Goal: Transaction & Acquisition: Obtain resource

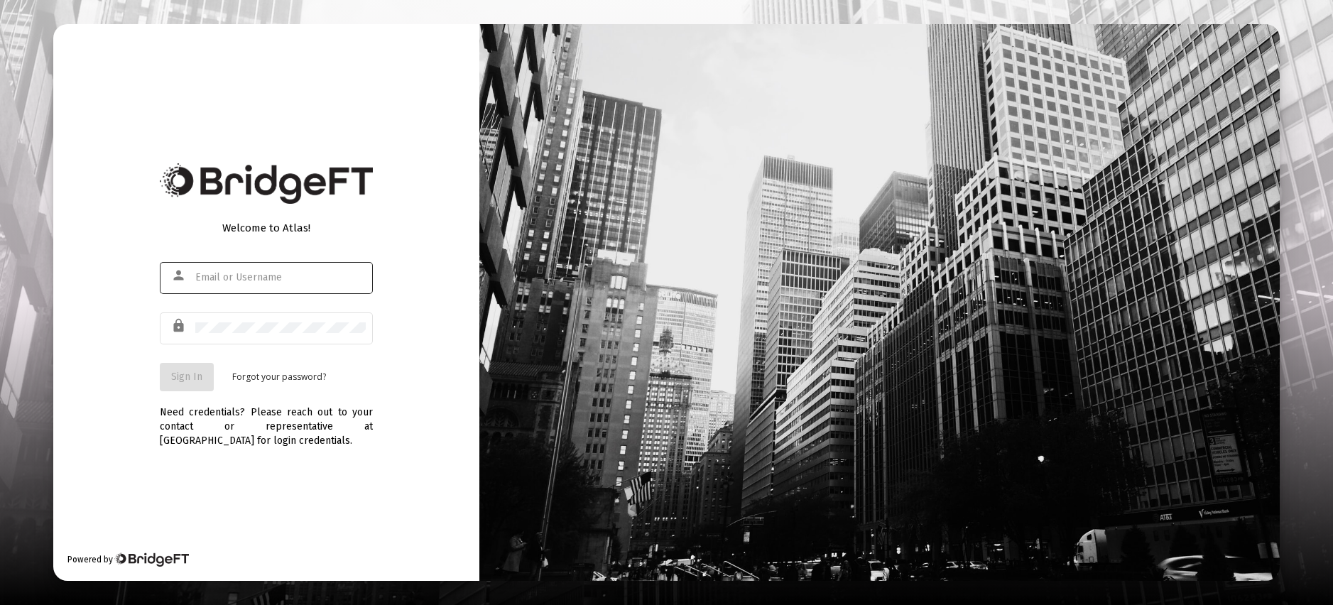
type input "[EMAIL_ADDRESS][DOMAIN_NAME]"
click at [187, 379] on span "Sign In" at bounding box center [186, 377] width 31 height 12
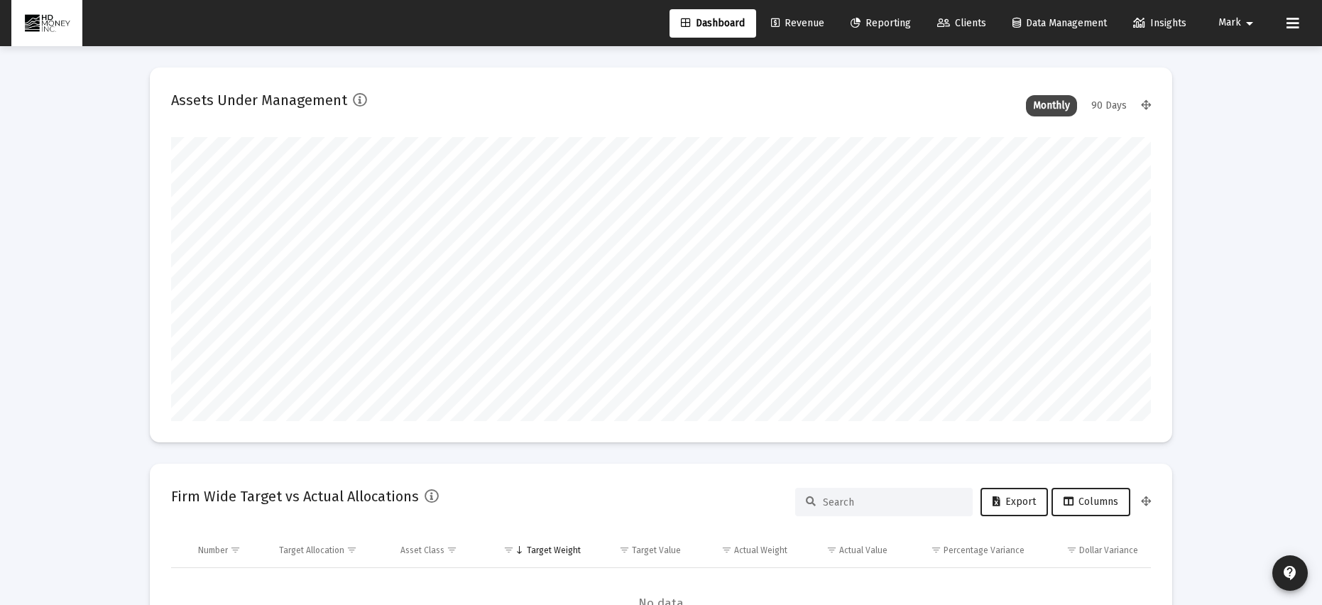
scroll to position [284, 528]
click at [881, 21] on span "Reporting" at bounding box center [881, 23] width 60 height 12
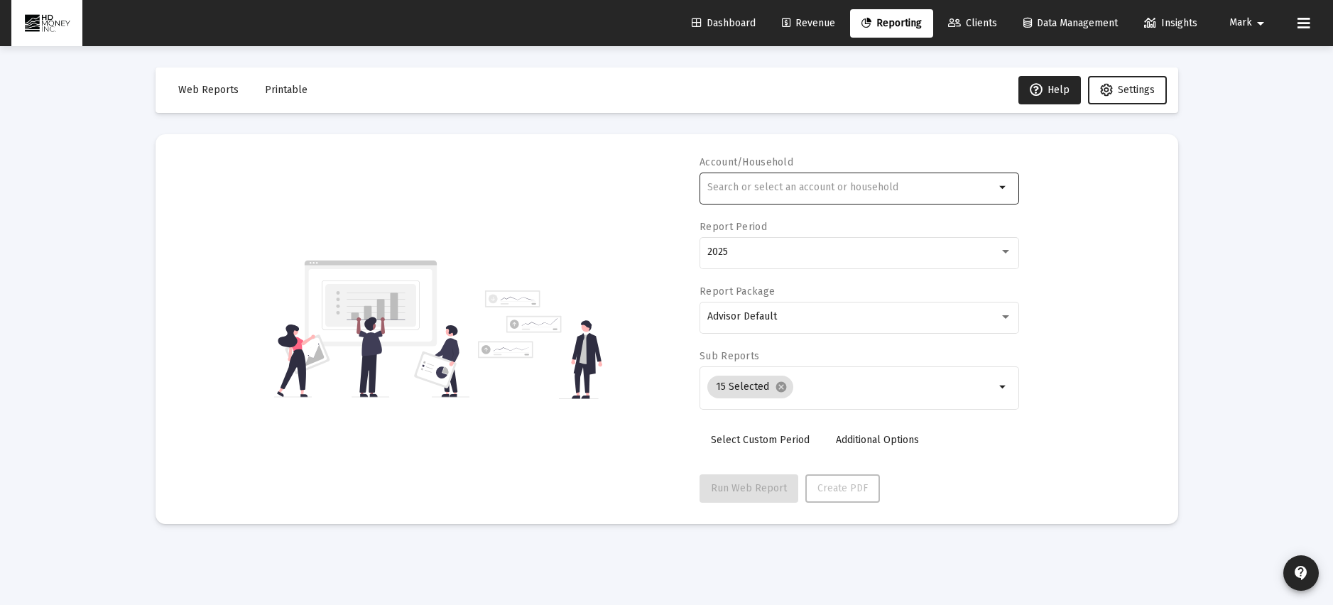
click at [724, 180] on div at bounding box center [851, 187] width 288 height 35
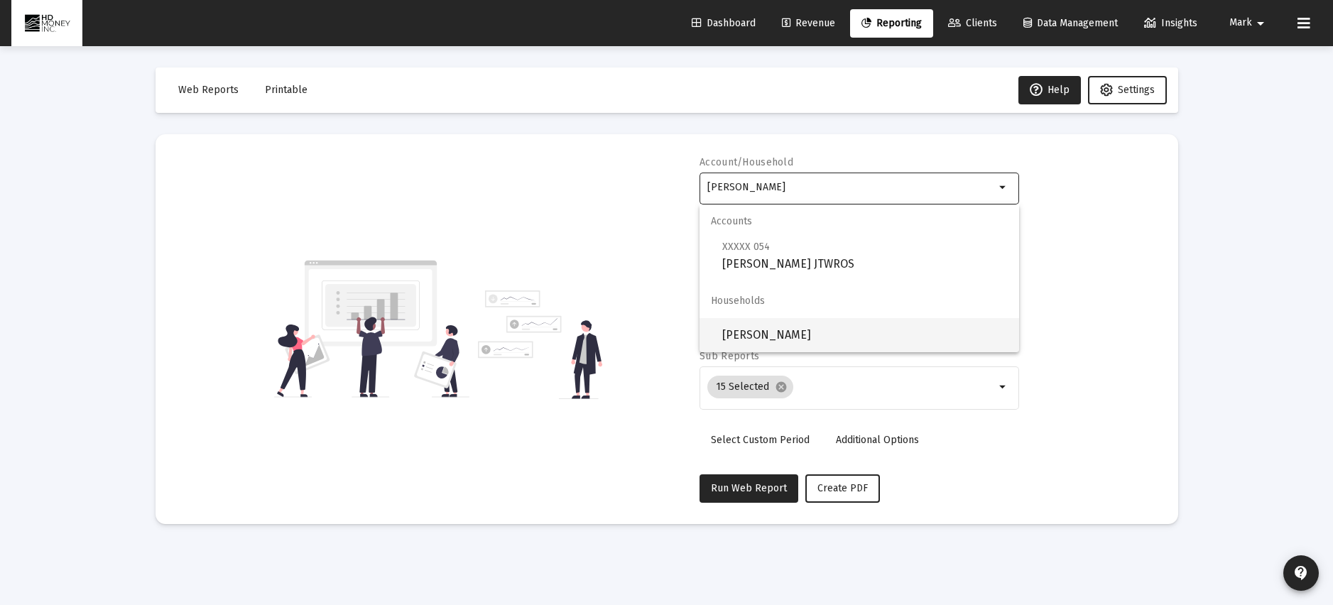
click at [812, 337] on span "[PERSON_NAME]" at bounding box center [865, 335] width 286 height 34
type input "[PERSON_NAME]"
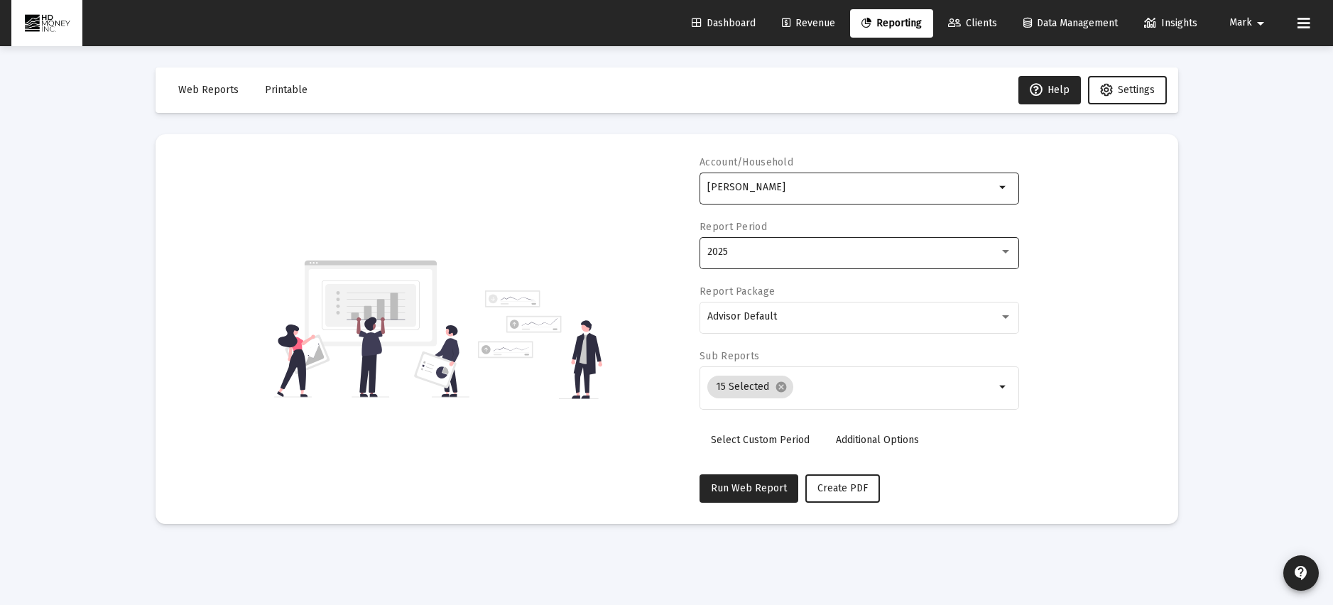
click at [754, 251] on div "2025" at bounding box center [853, 251] width 292 height 11
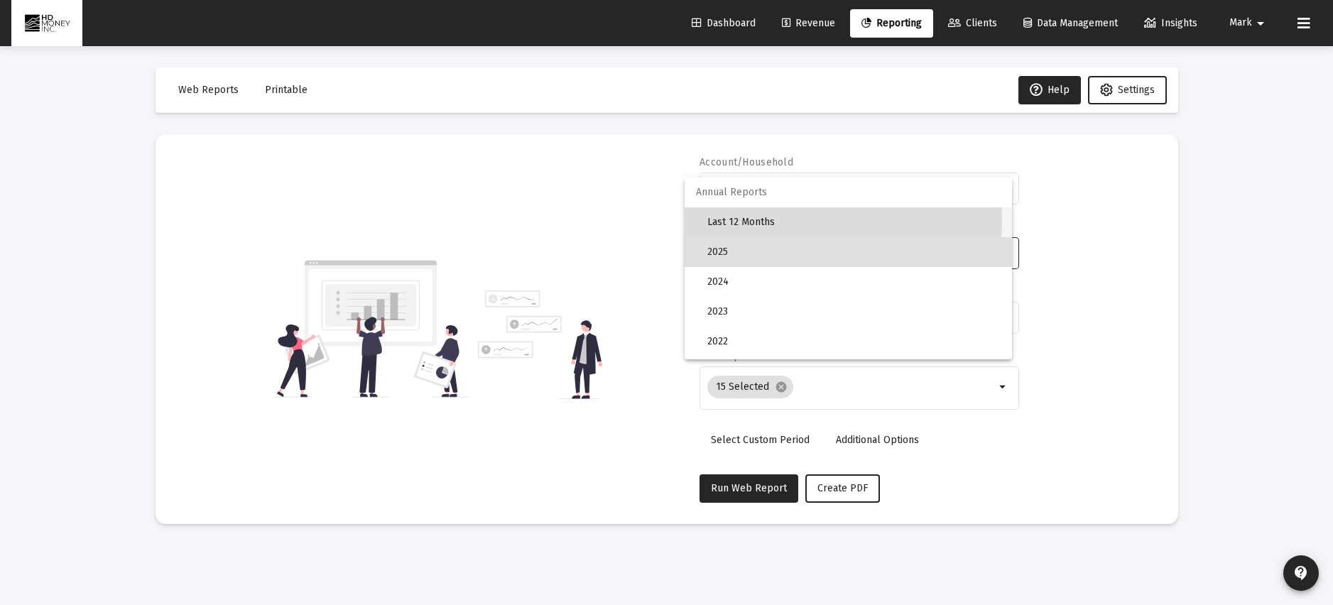
click at [747, 219] on span "Last 12 Months" at bounding box center [853, 222] width 293 height 30
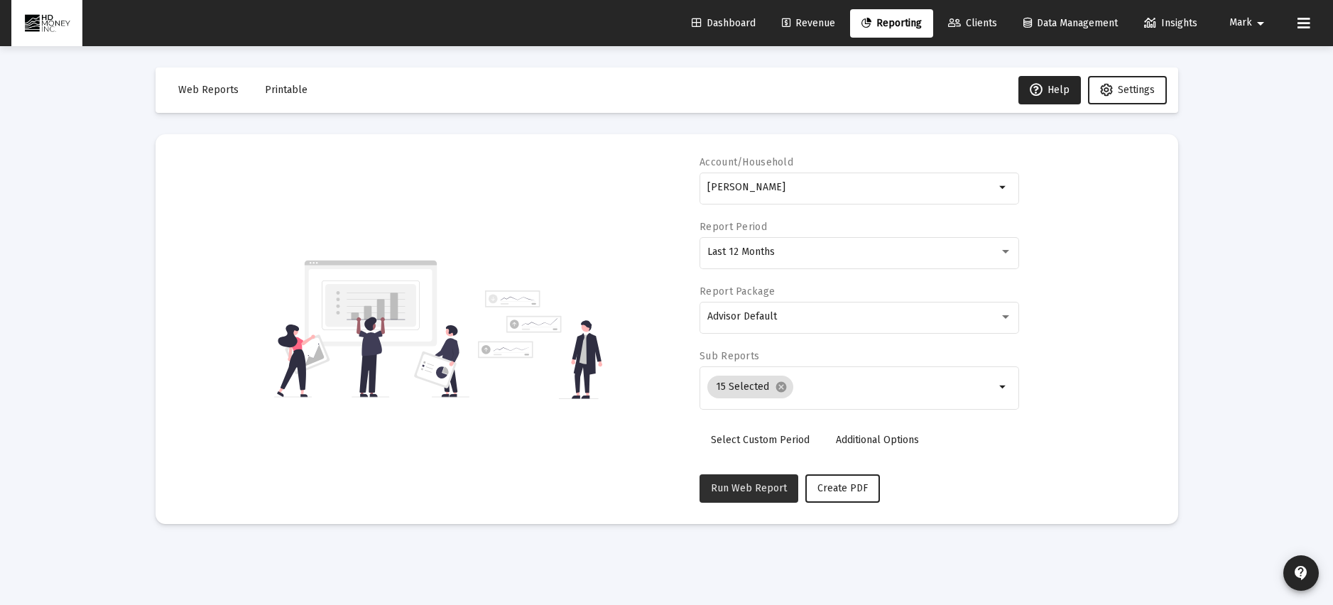
click at [756, 486] on span "Run Web Report" at bounding box center [749, 488] width 76 height 12
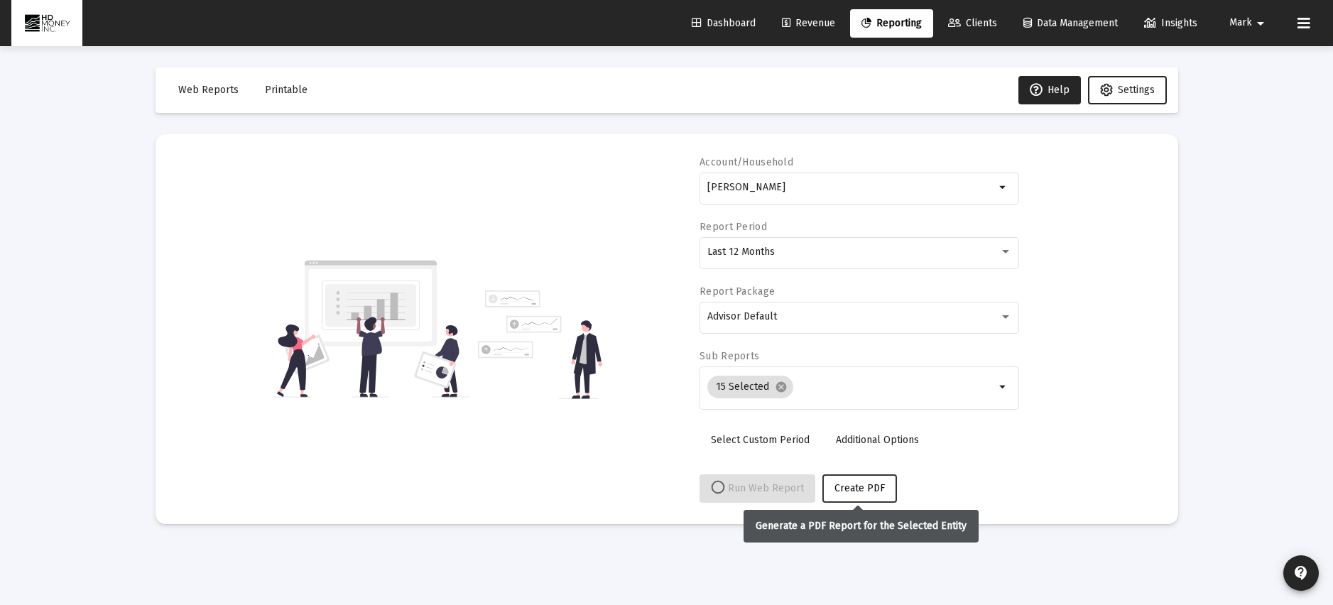
click at [871, 484] on span "Create PDF" at bounding box center [860, 488] width 50 height 12
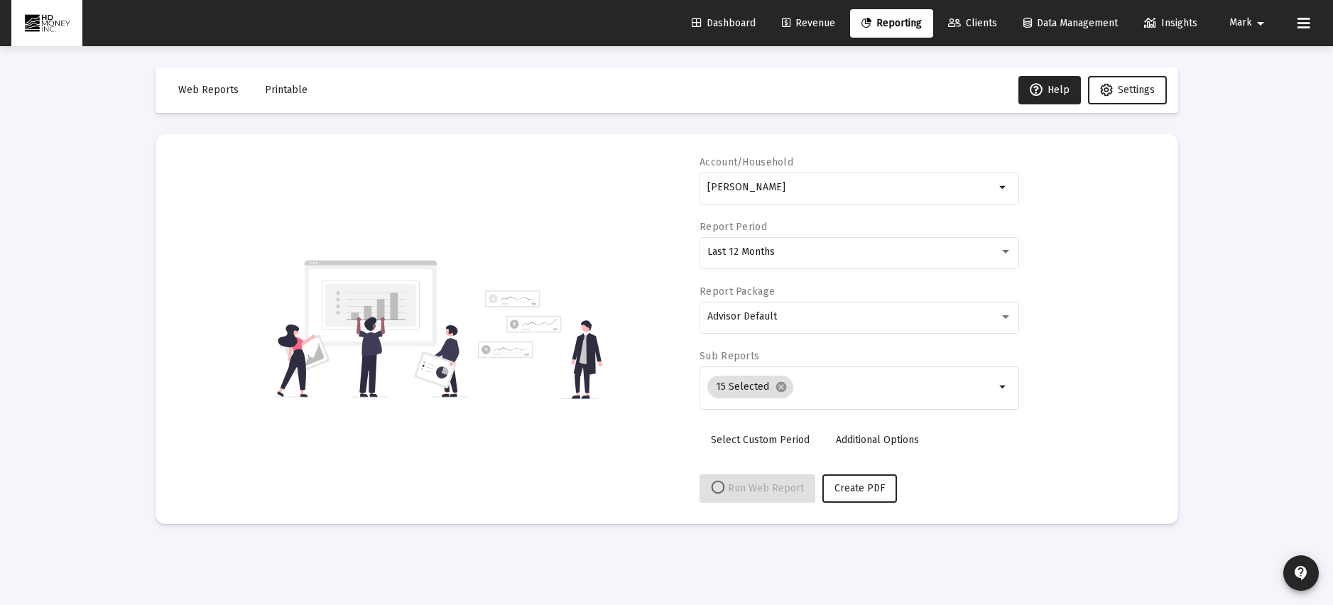
select select "View all"
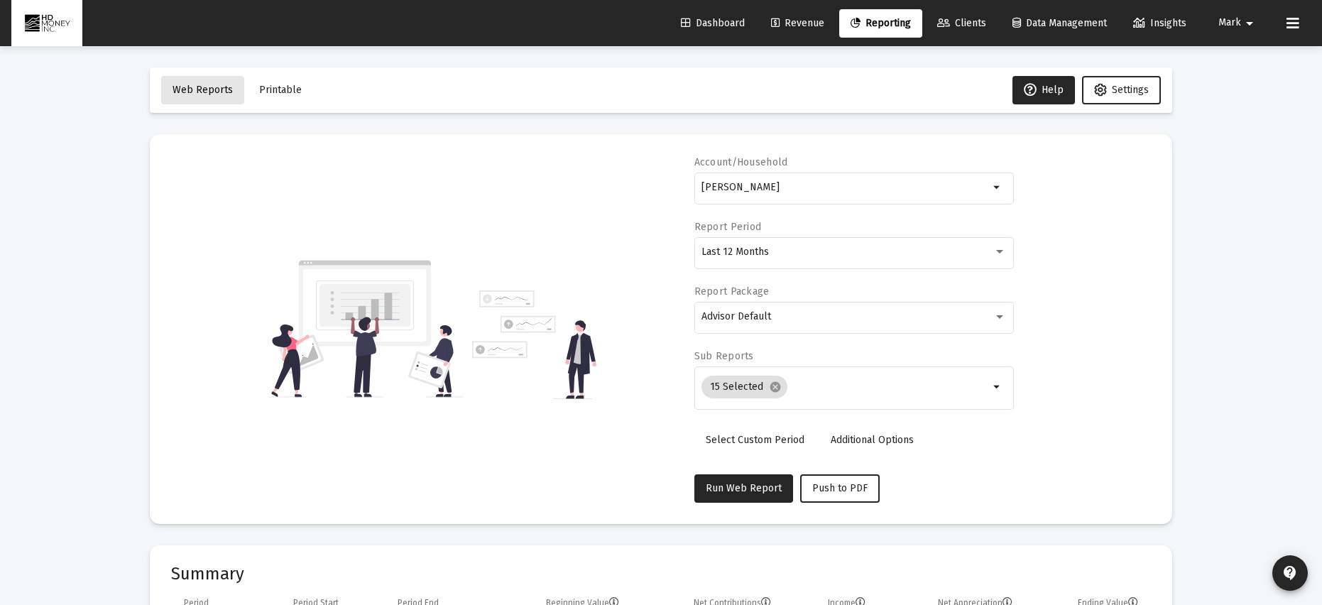
click at [205, 87] on span "Web Reports" at bounding box center [203, 90] width 60 height 12
click at [844, 485] on span "Push to PDF" at bounding box center [840, 488] width 55 height 12
click at [197, 89] on span "Web Reports" at bounding box center [203, 90] width 60 height 12
click at [837, 484] on span "Push to PDF" at bounding box center [840, 488] width 55 height 12
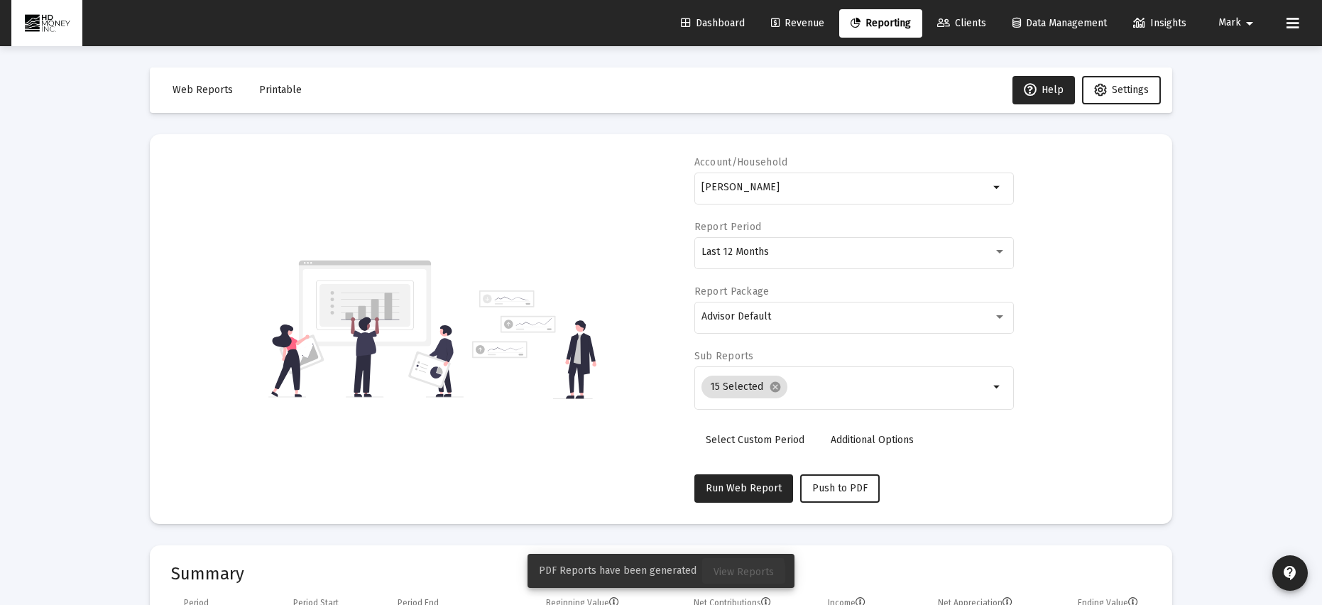
click at [732, 573] on span "View Reports" at bounding box center [744, 572] width 60 height 12
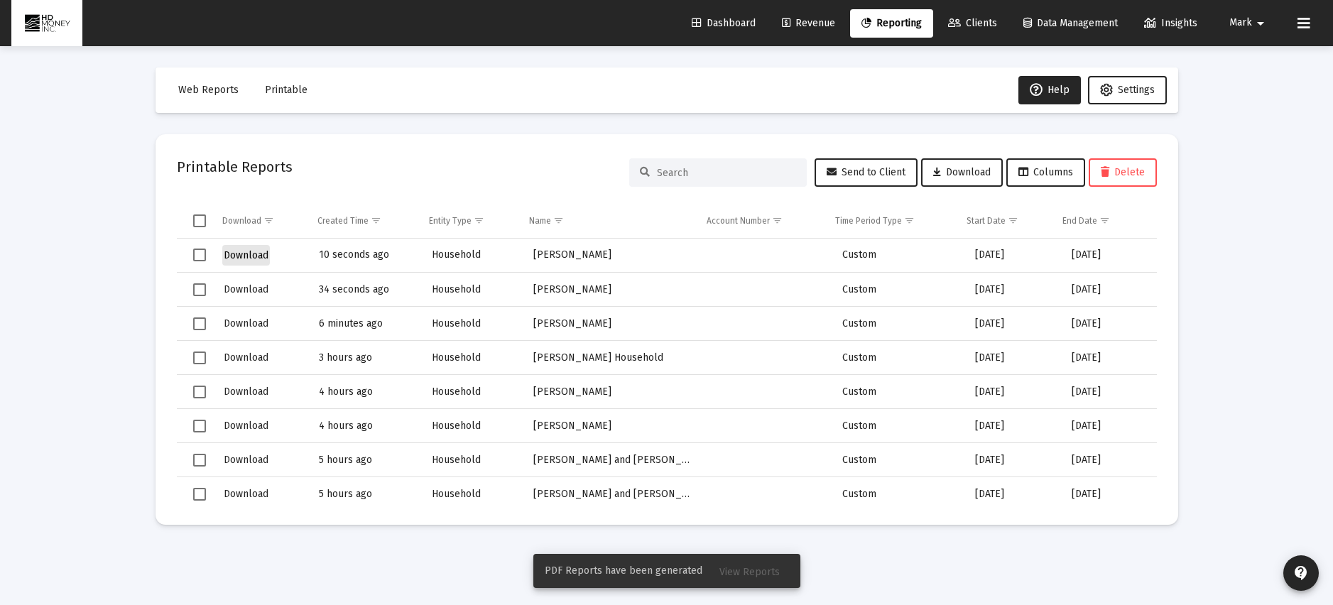
click at [243, 256] on span "Download" at bounding box center [246, 255] width 45 height 12
